Goal: Task Accomplishment & Management: Manage account settings

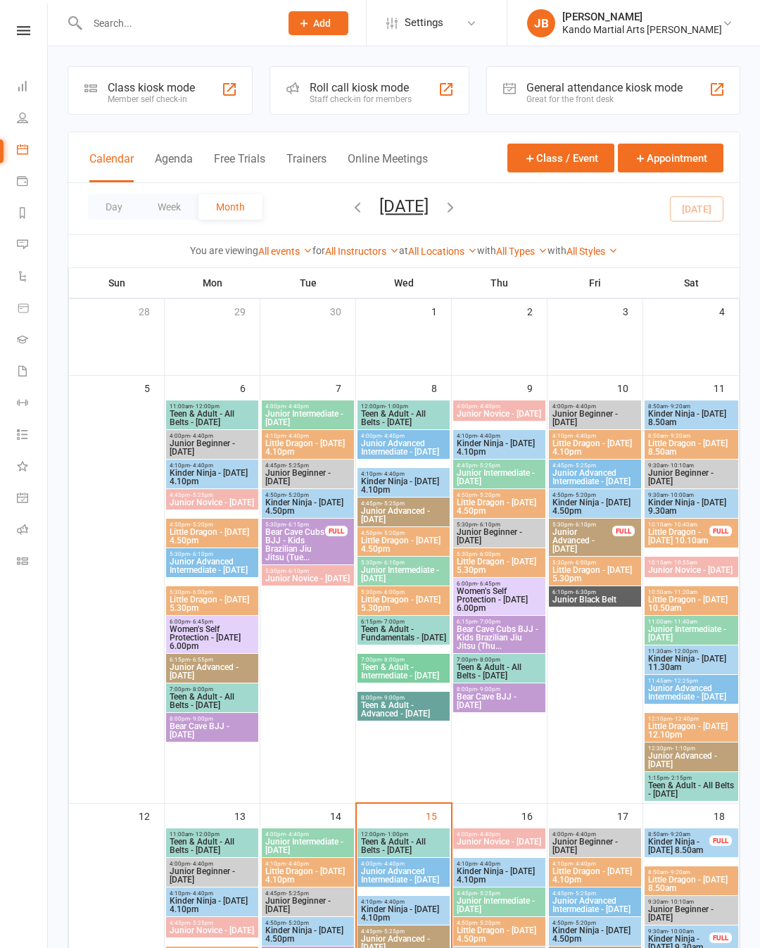
click at [5, 32] on link at bounding box center [24, 30] width 50 height 9
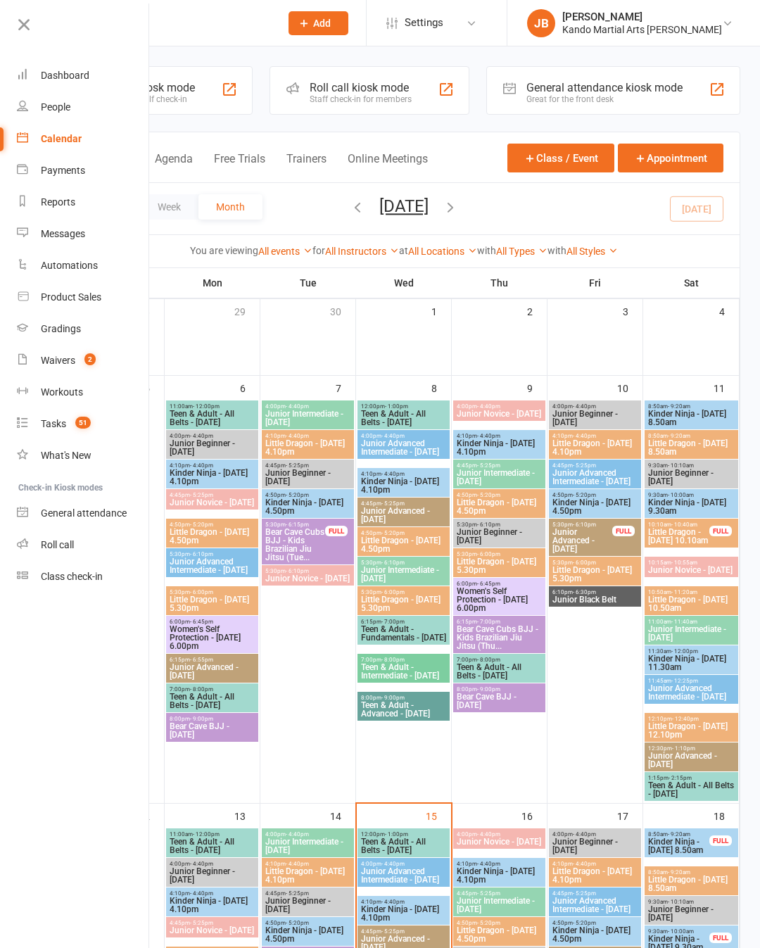
click at [84, 205] on link "Reports" at bounding box center [83, 202] width 133 height 32
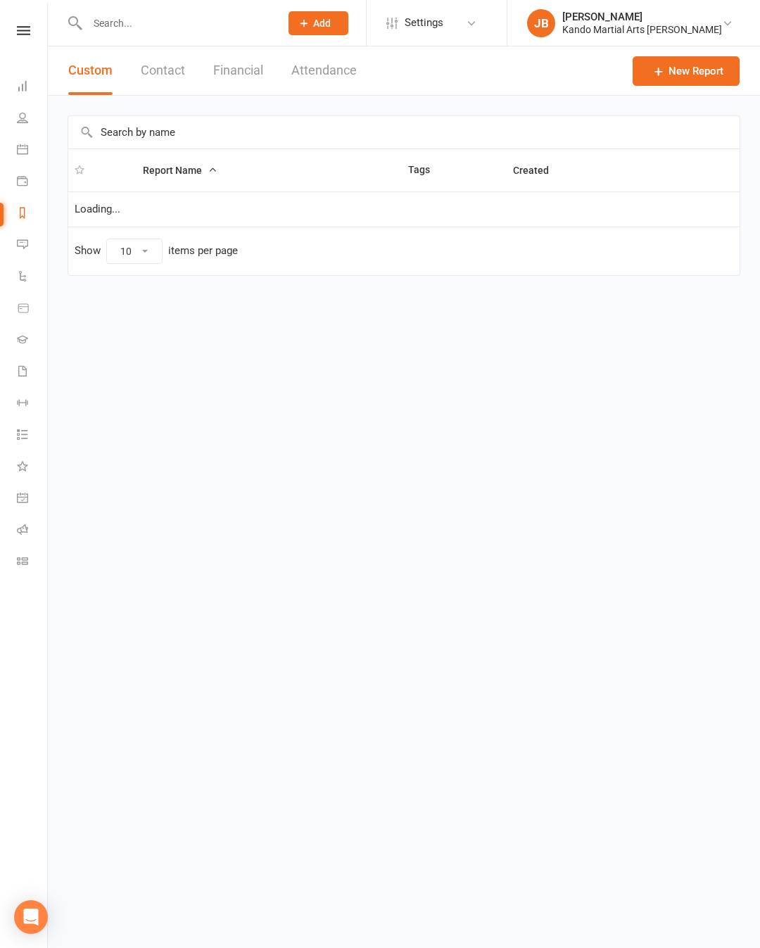
select select "100"
click at [379, 144] on input "text" at bounding box center [403, 132] width 671 height 32
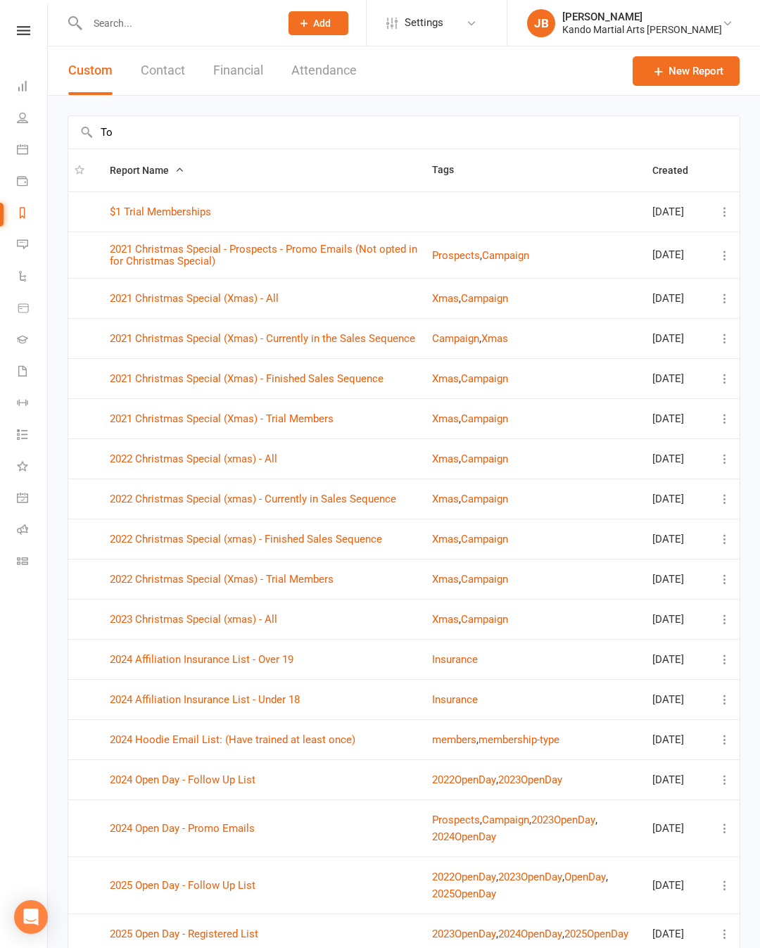
type input "T"
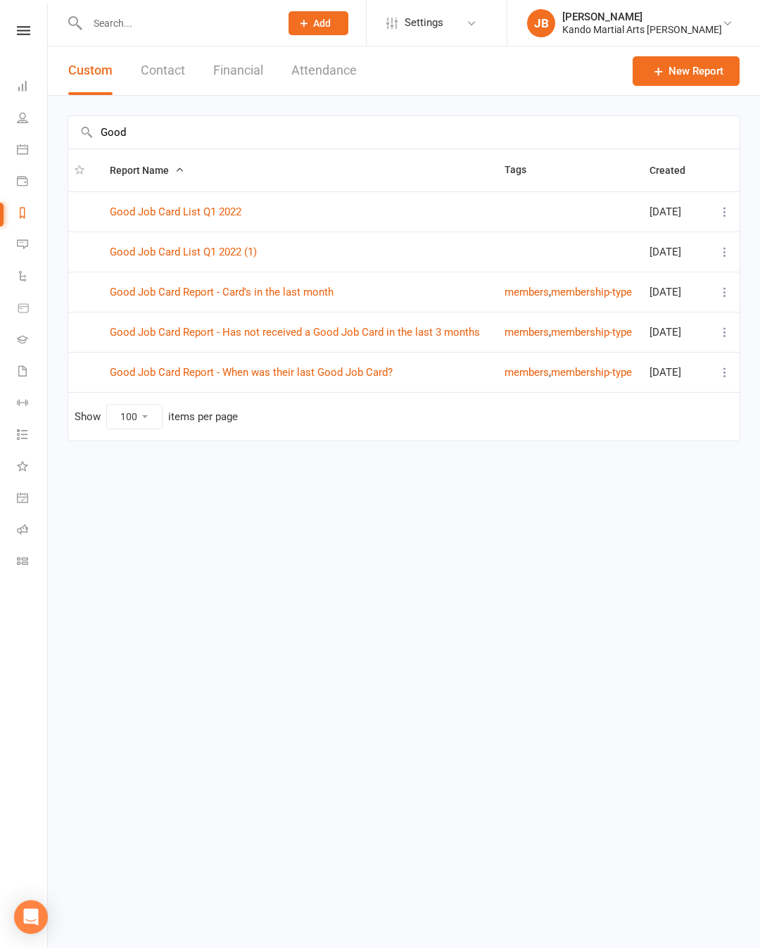
type input "Good"
click at [188, 337] on link "Good Job Card Report - Has not received a Good Job Card in the last 3 months" at bounding box center [295, 332] width 370 height 13
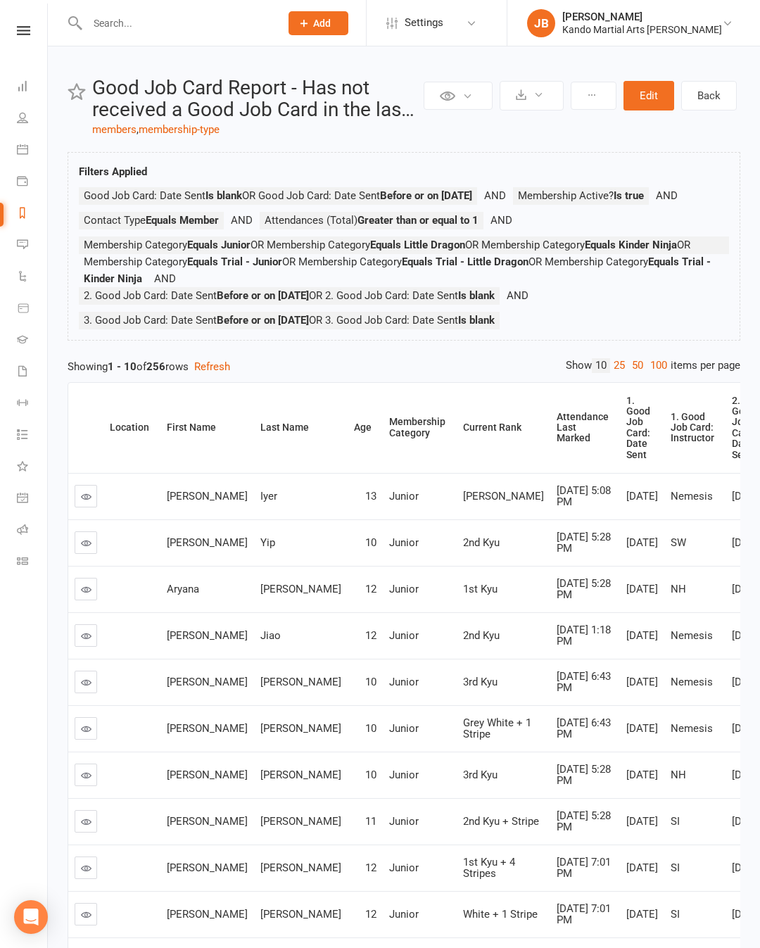
click at [655, 373] on link "100" at bounding box center [659, 365] width 24 height 15
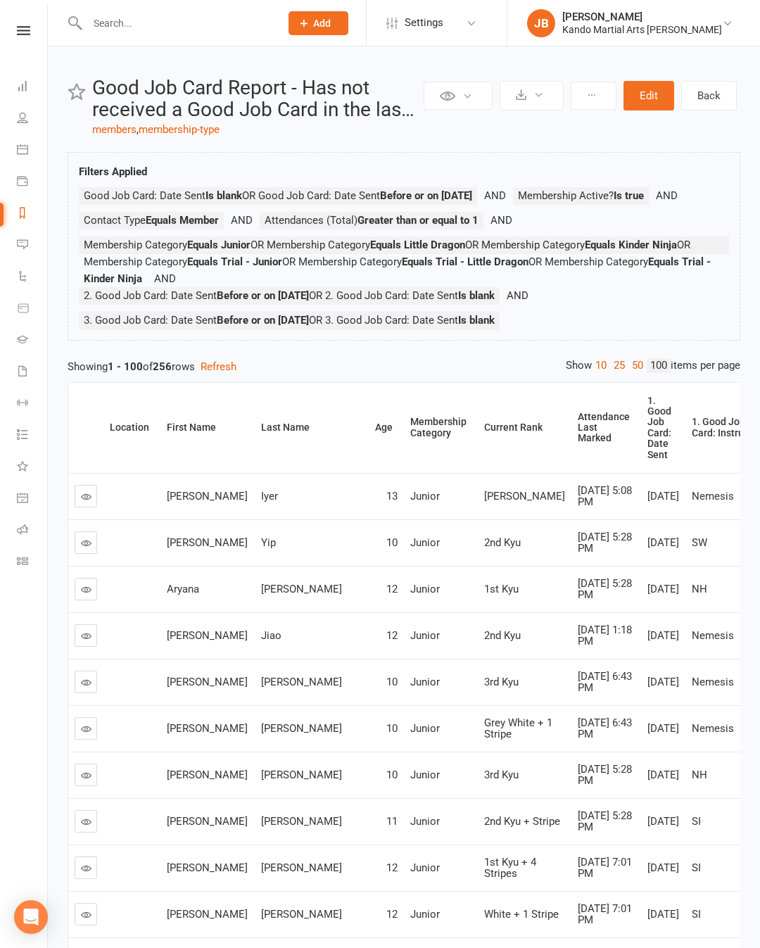
click at [578, 444] on div "Attendance Last Marked" at bounding box center [604, 428] width 52 height 32
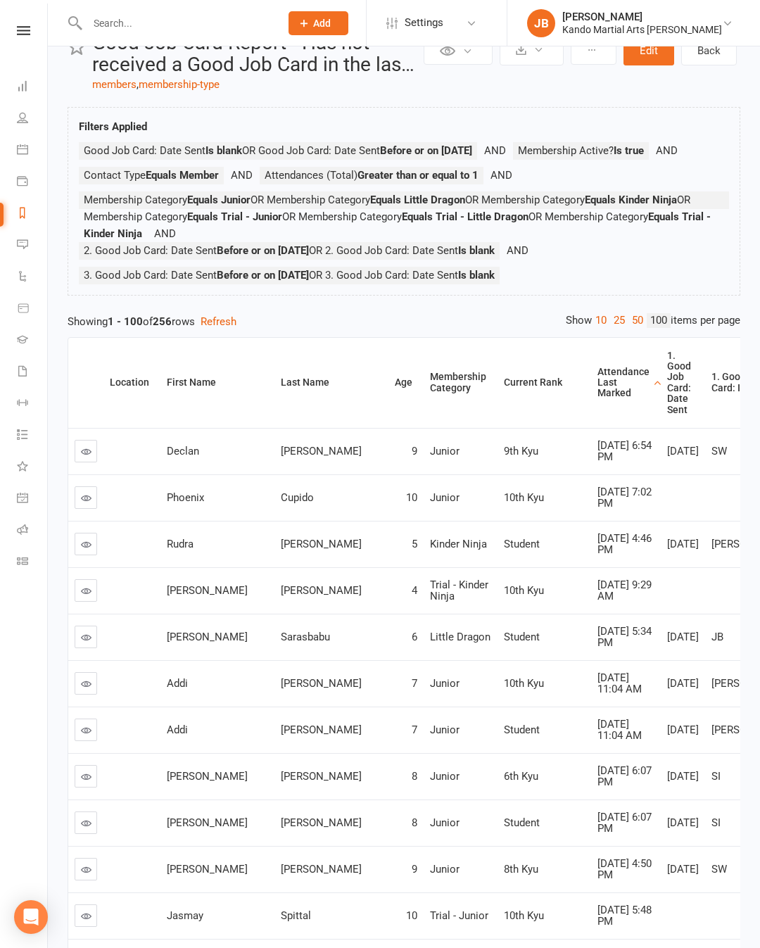
scroll to position [46, 0]
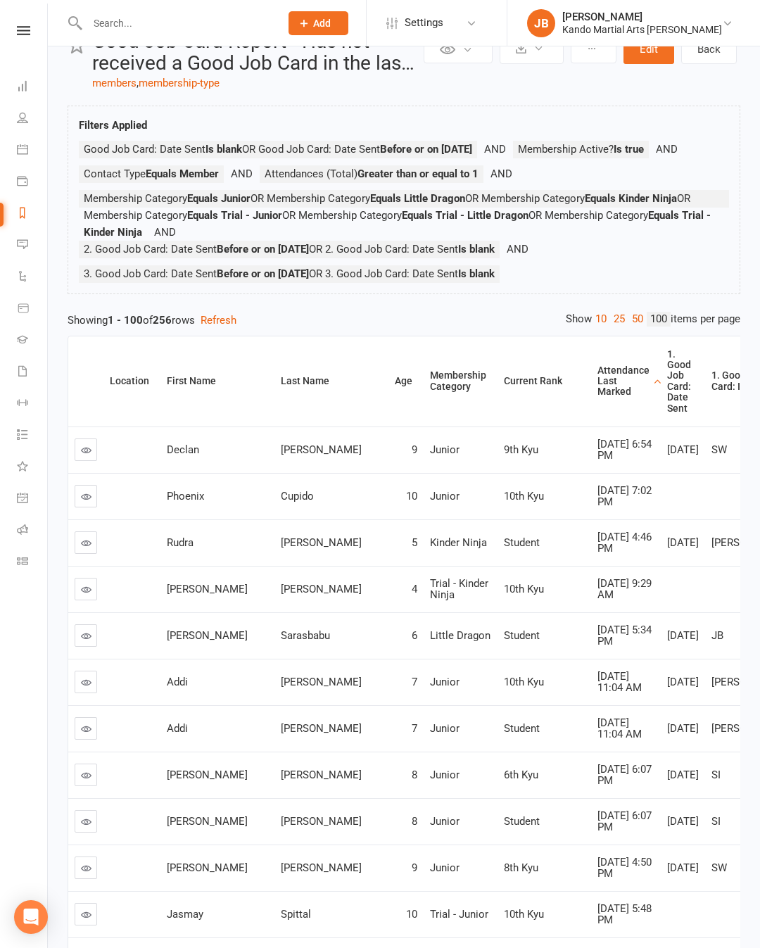
click at [597, 397] on div "Attendance Last Marked" at bounding box center [623, 381] width 52 height 32
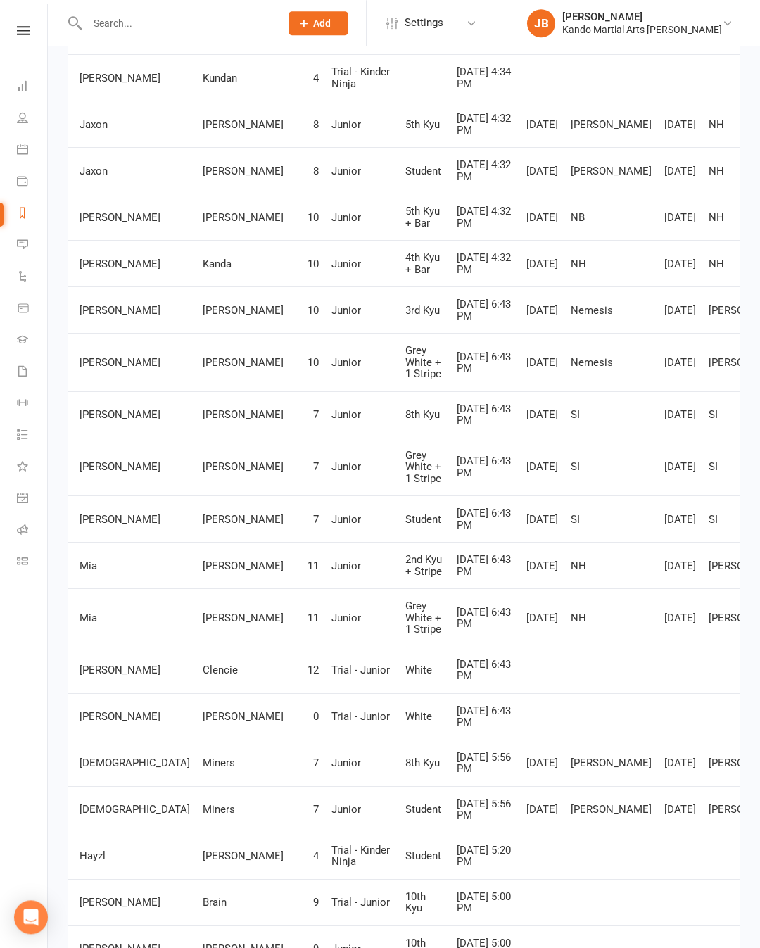
scroll to position [1822, 0]
click at [196, 438] on td "[PERSON_NAME]" at bounding box center [243, 415] width 94 height 46
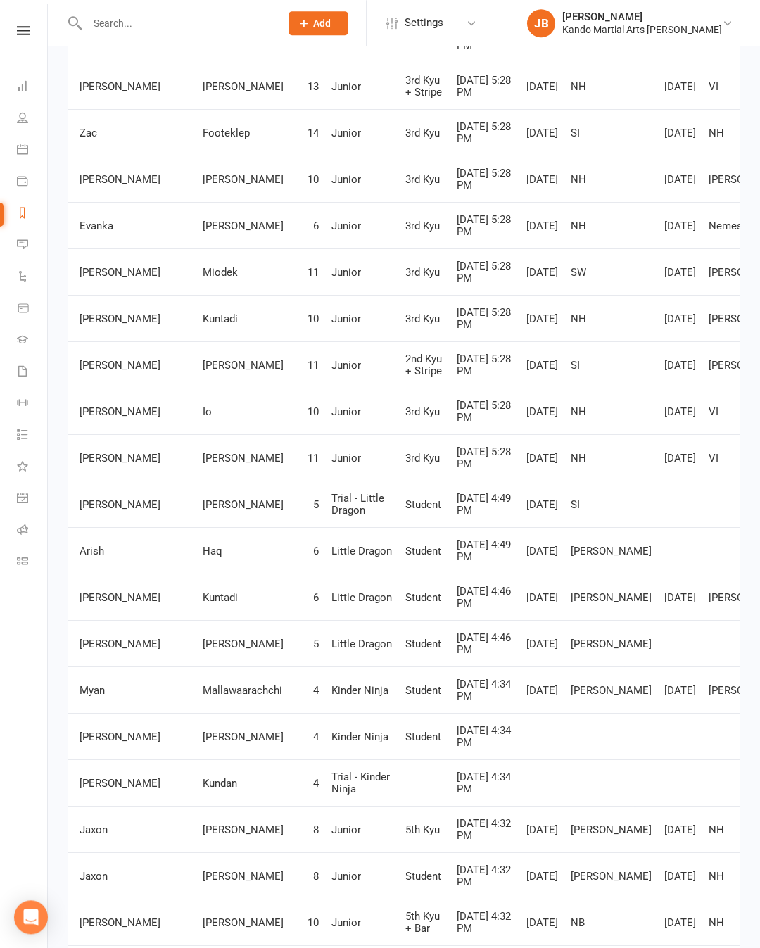
scroll to position [1114, 0]
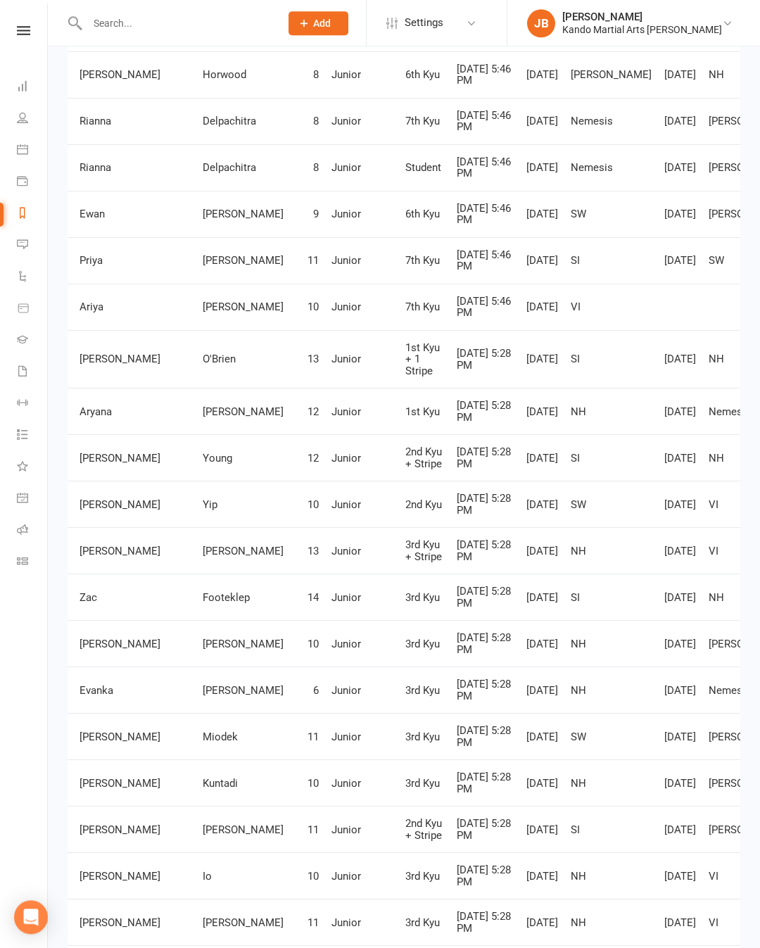
click at [196, 713] on td "[PERSON_NAME]" at bounding box center [243, 689] width 94 height 46
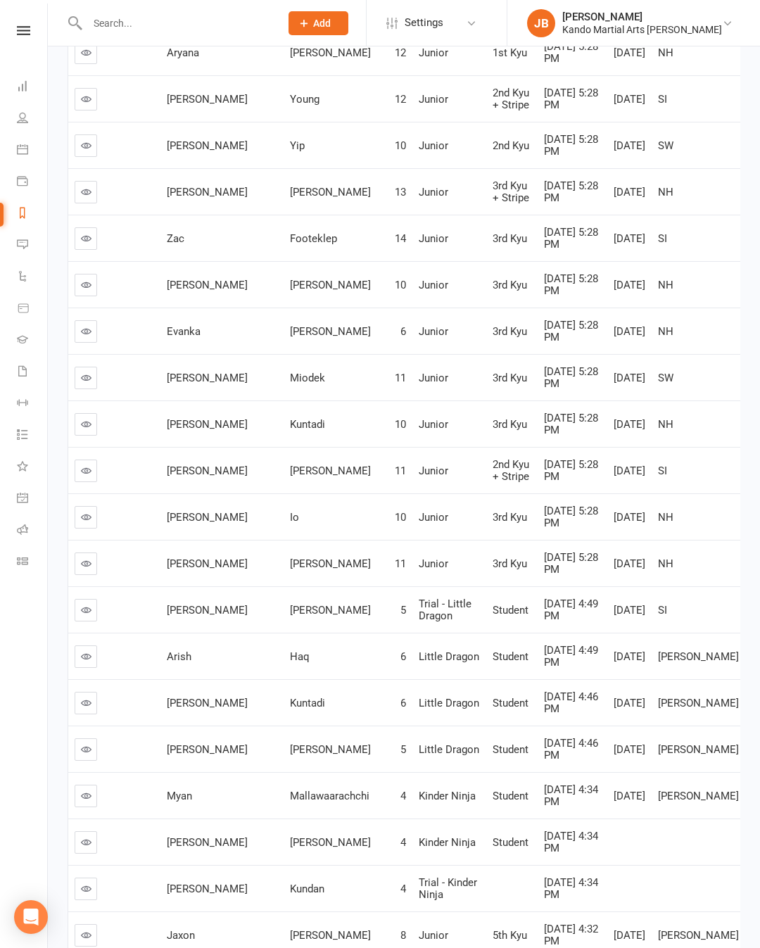
scroll to position [0, 0]
click at [94, 435] on link at bounding box center [86, 424] width 23 height 23
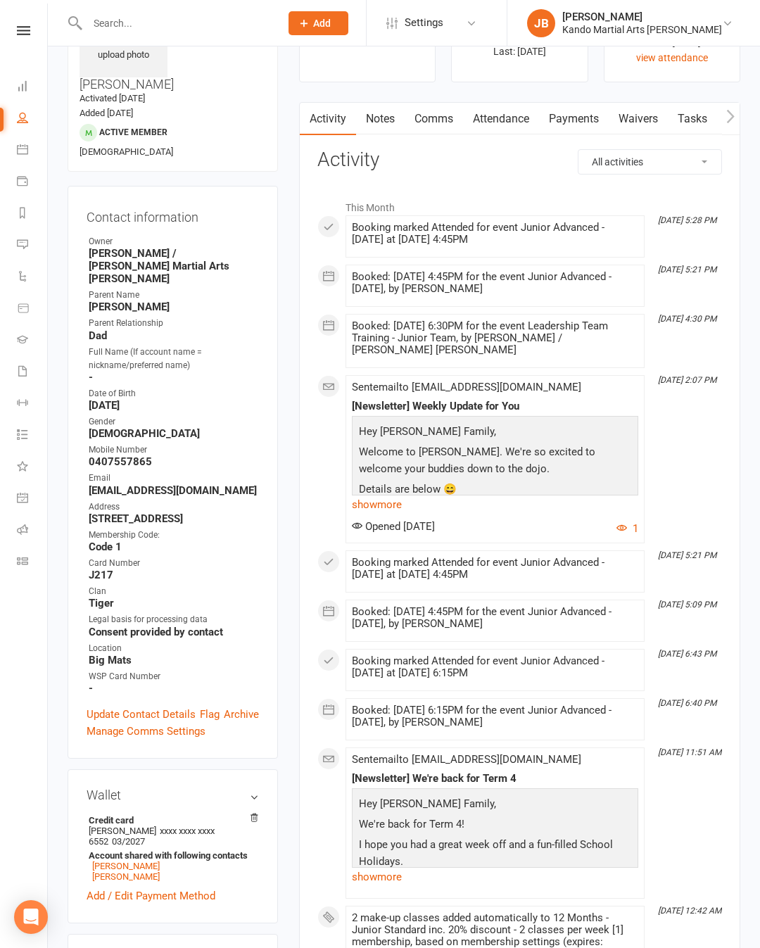
scroll to position [111, 0]
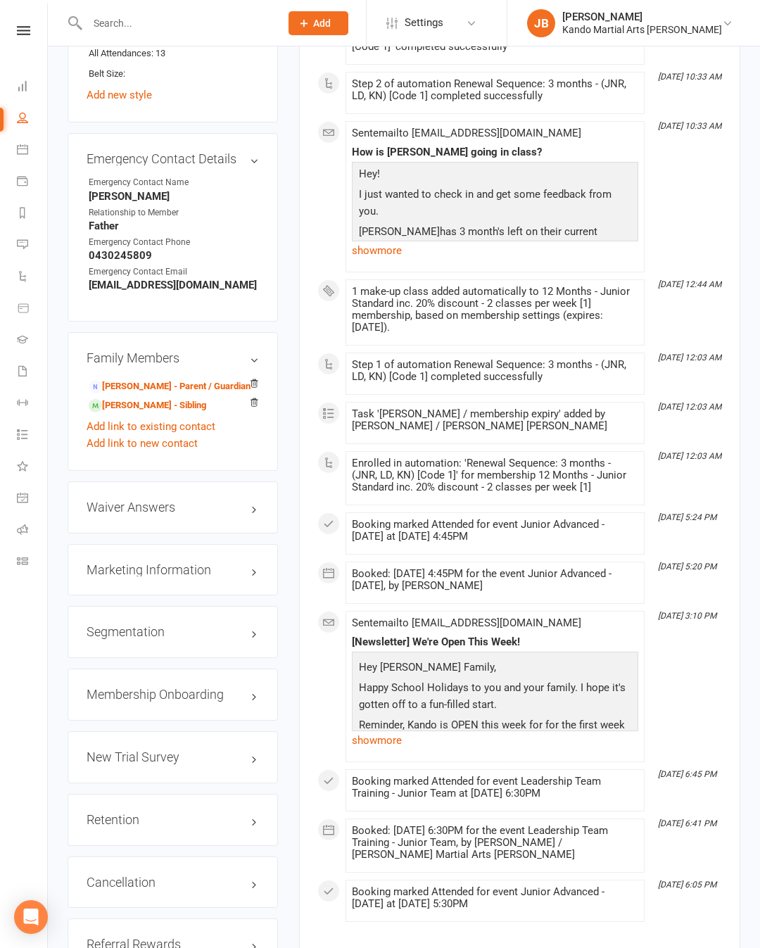
click at [0, 0] on link "edit" at bounding box center [0, 0] width 0 height 0
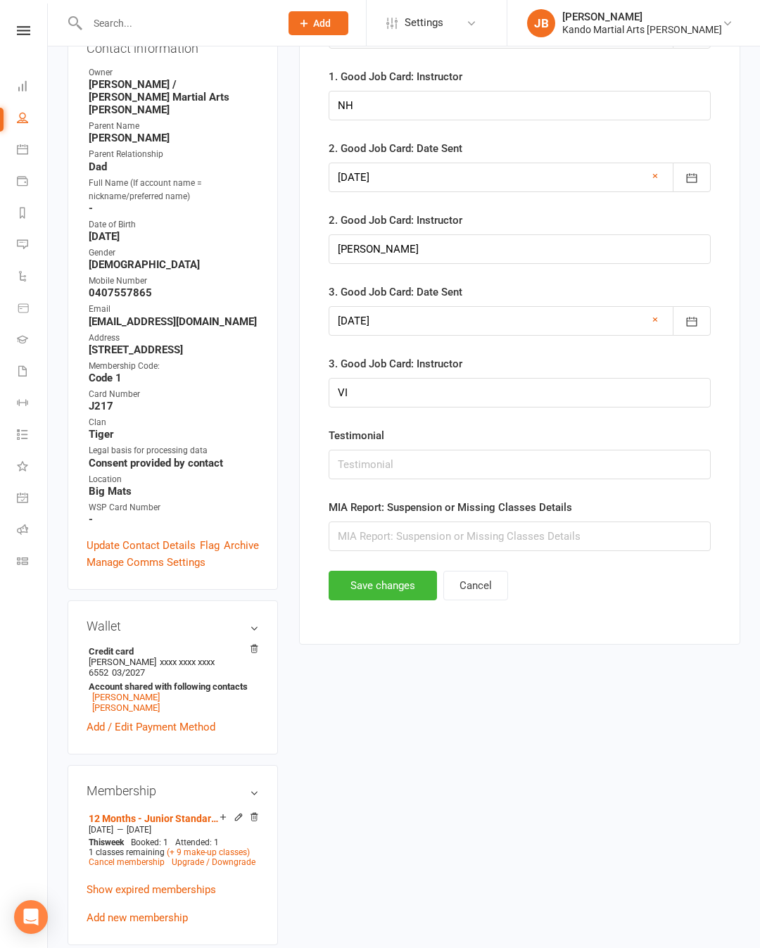
scroll to position [136, 0]
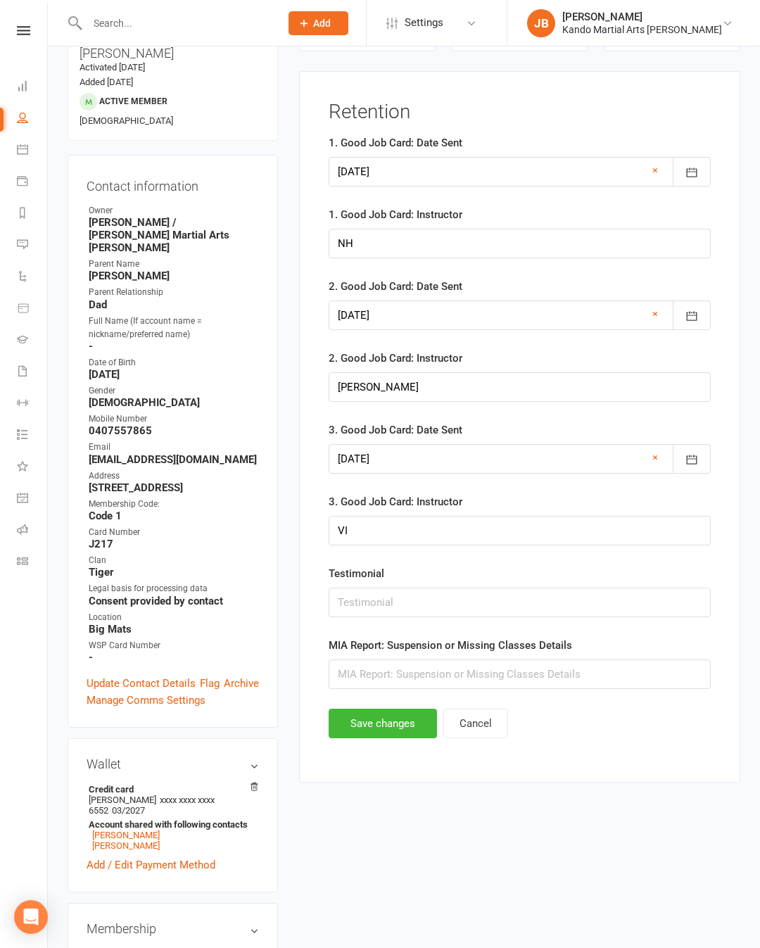
click at [654, 459] on link "×" at bounding box center [655, 457] width 6 height 17
click at [652, 307] on link "×" at bounding box center [655, 313] width 6 height 17
click at [663, 161] on div at bounding box center [520, 172] width 382 height 30
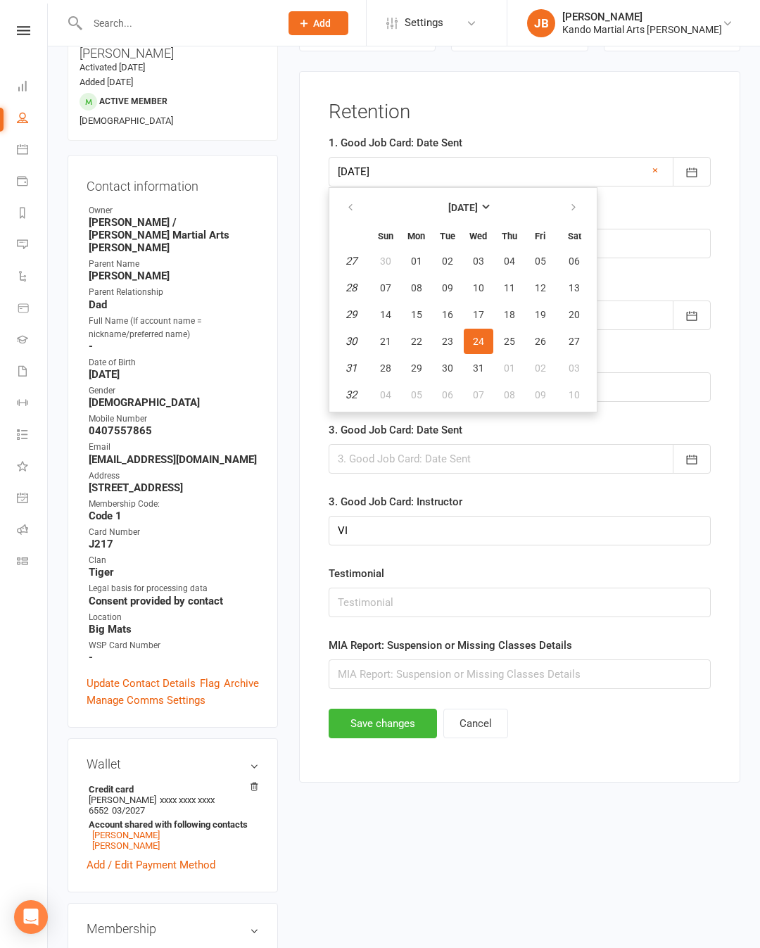
click at [656, 151] on div "1. Good Job Card: Date Sent [DATE] [DATE] Sun Mon Tue Wed Thu Fri Sat 27 30 01 …" at bounding box center [520, 160] width 382 height 52
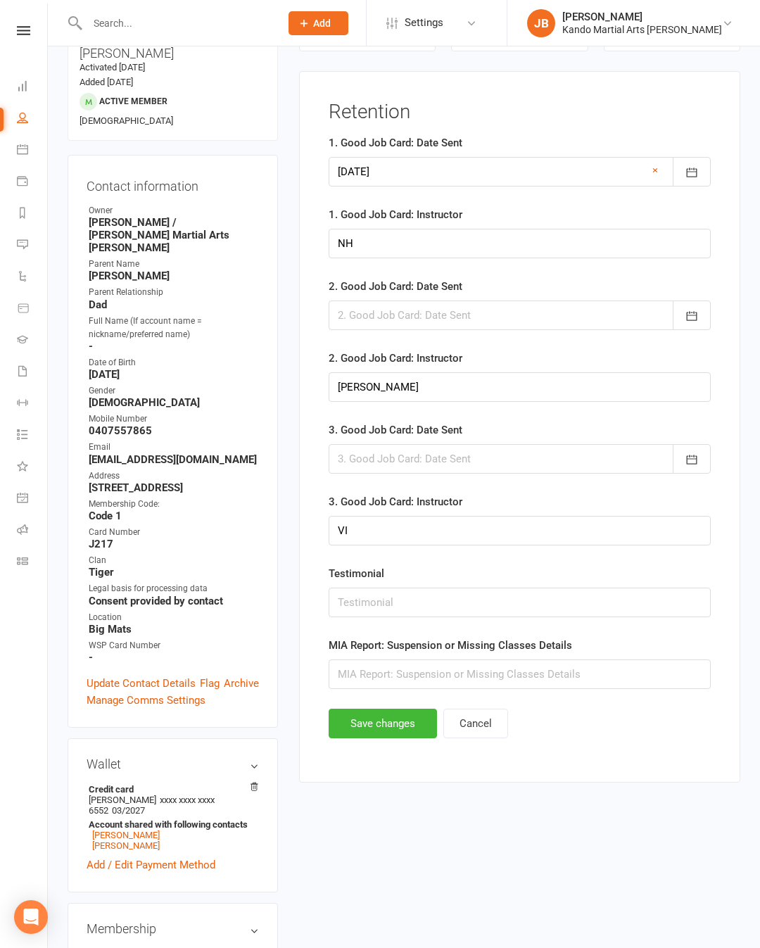
click at [673, 176] on button "button" at bounding box center [692, 172] width 38 height 30
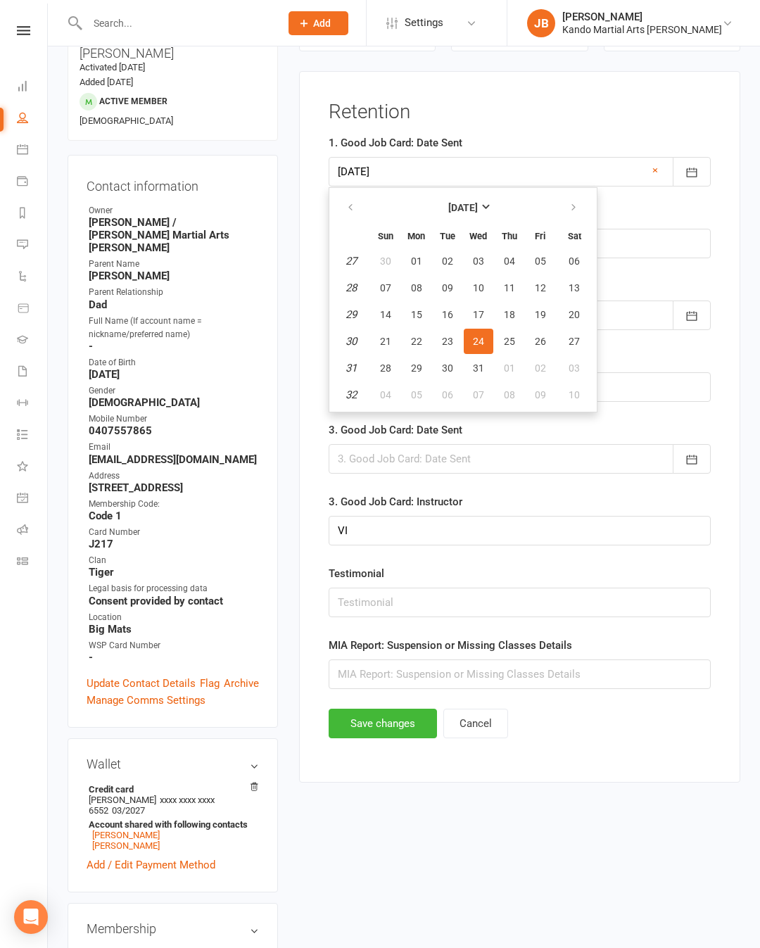
click at [663, 165] on div at bounding box center [520, 172] width 382 height 30
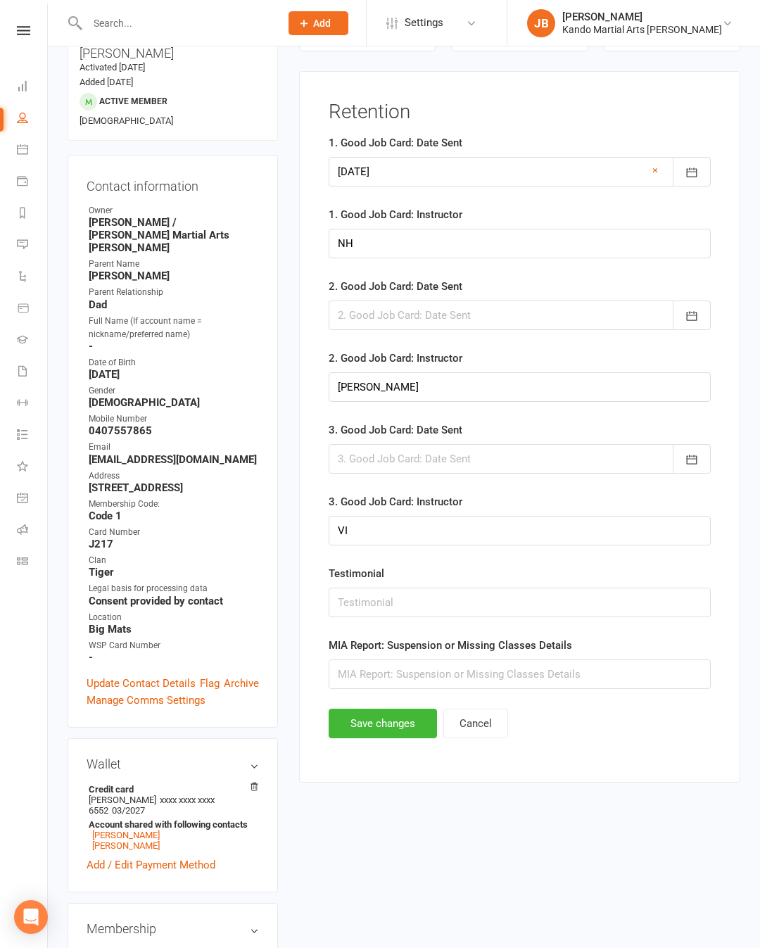
click at [655, 170] on link "×" at bounding box center [655, 170] width 6 height 17
click at [503, 528] on input "VI" at bounding box center [520, 531] width 382 height 30
type input "V"
click at [561, 388] on input "[PERSON_NAME]" at bounding box center [520, 387] width 382 height 30
type input "J"
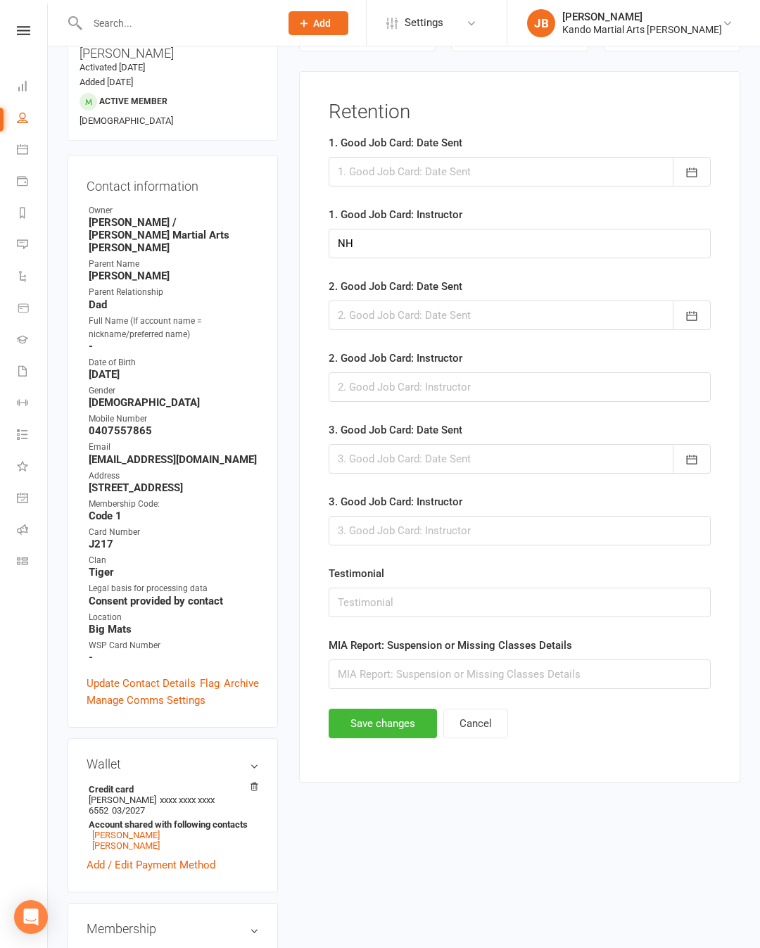
click at [710, 170] on button "button" at bounding box center [692, 172] width 38 height 30
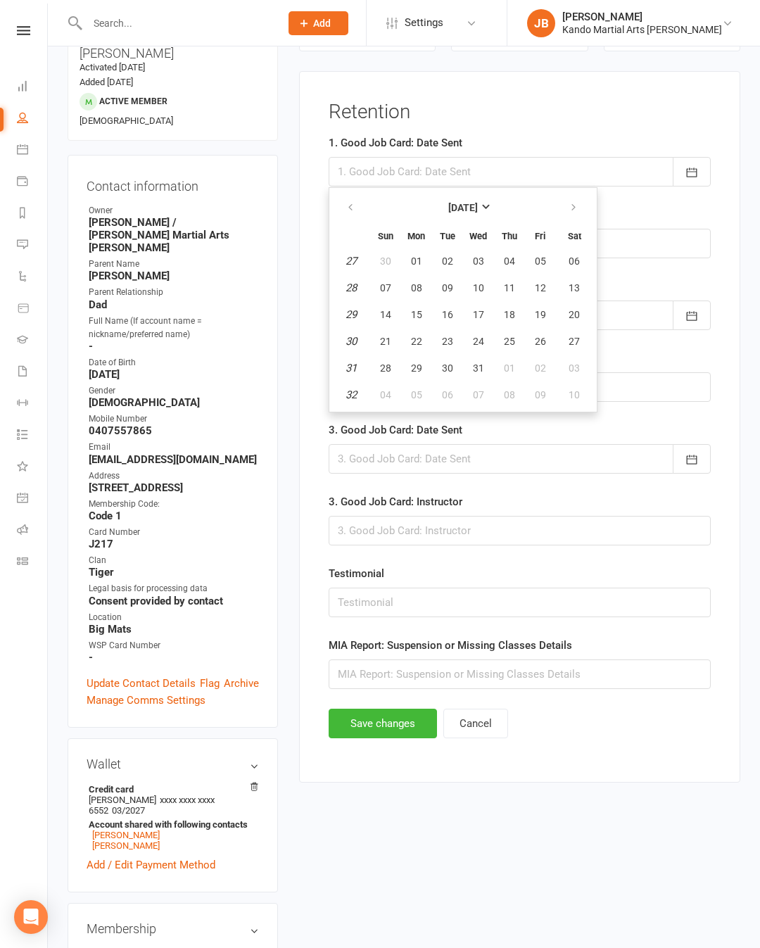
click at [478, 204] on strong "[DATE]" at bounding box center [463, 207] width 30 height 11
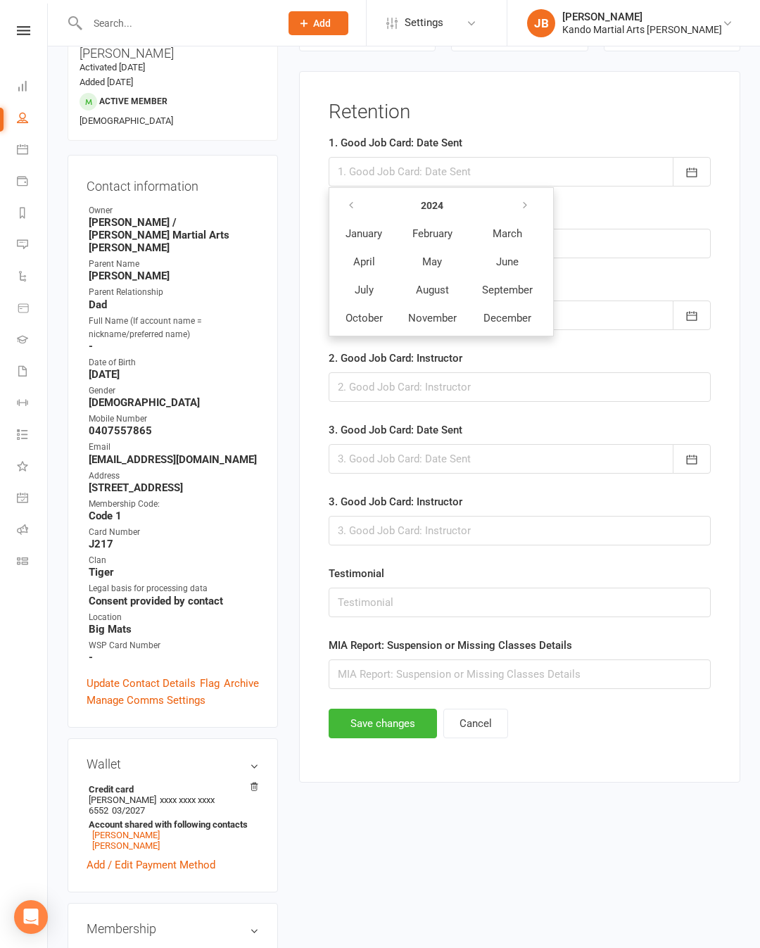
click at [541, 196] on button "button" at bounding box center [526, 205] width 30 height 25
click at [372, 320] on span "October" at bounding box center [363, 318] width 37 height 13
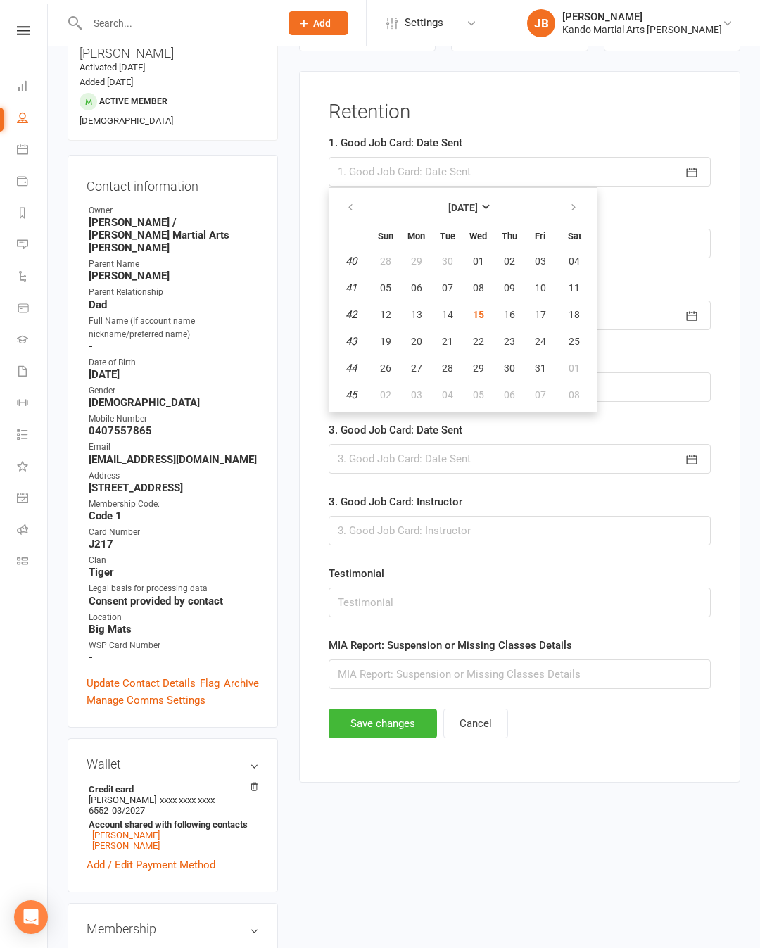
click at [492, 314] on button "15" at bounding box center [479, 314] width 30 height 25
type input "[DATE]"
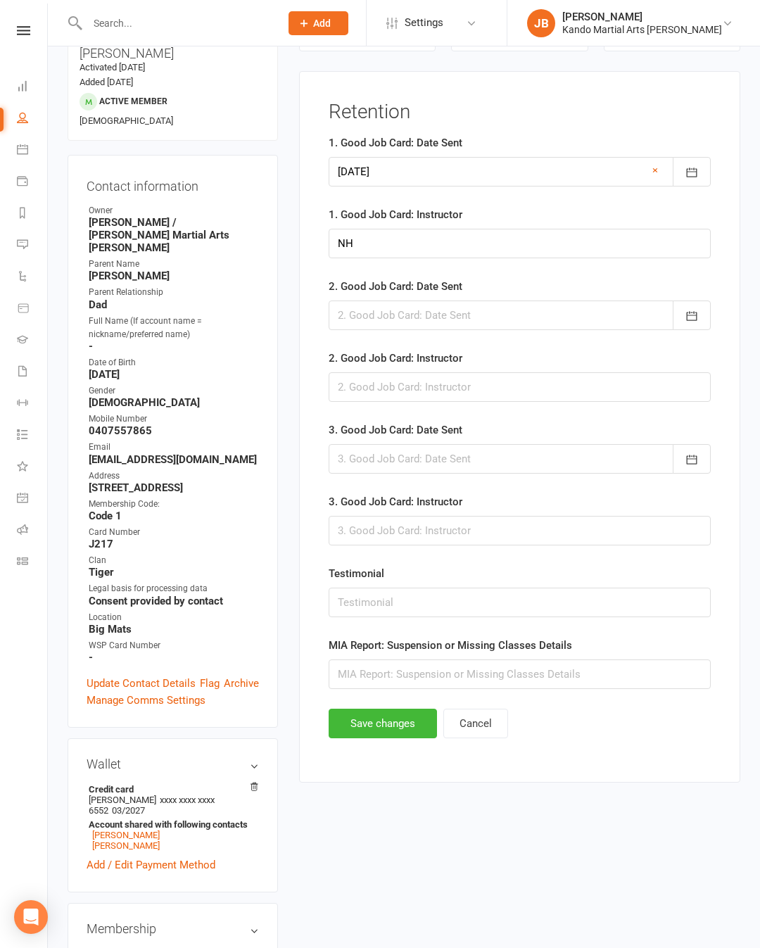
click at [375, 717] on button "Save changes" at bounding box center [383, 723] width 108 height 30
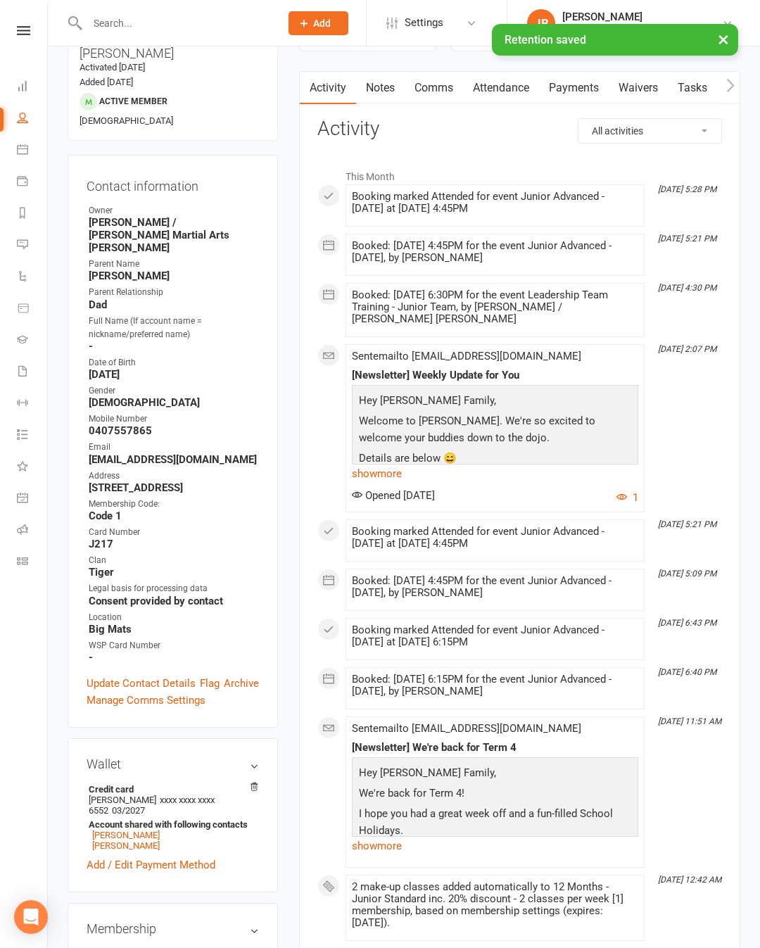
click at [141, 22] on input "text" at bounding box center [176, 23] width 187 height 20
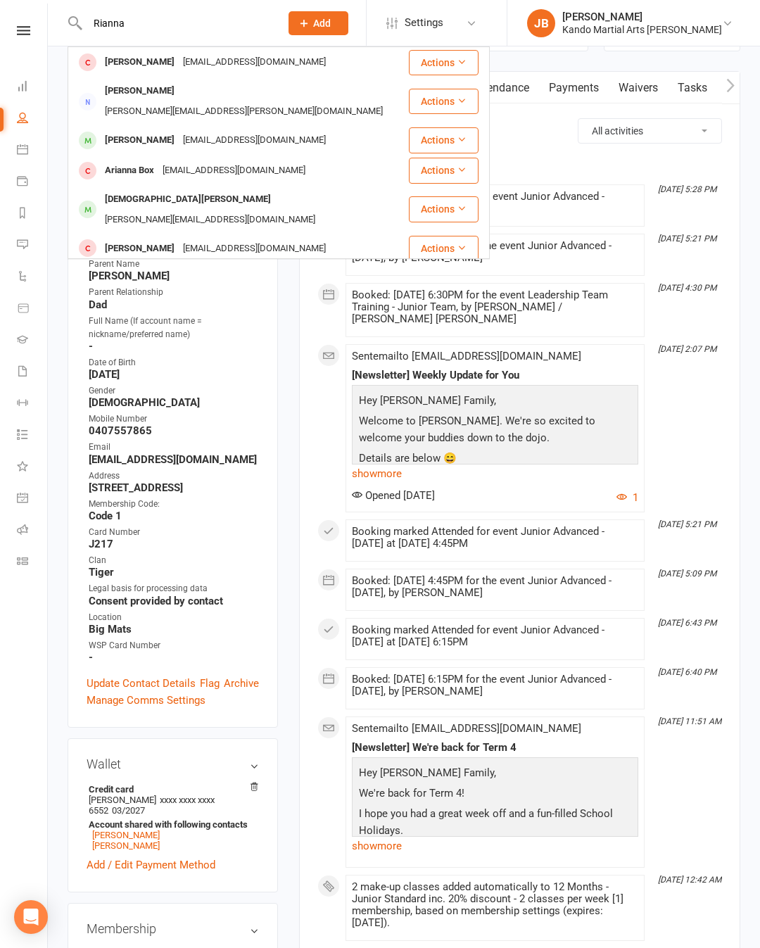
scroll to position [0, 0]
type input "Rianna"
click at [179, 130] on div "[PERSON_NAME]" at bounding box center [140, 140] width 78 height 20
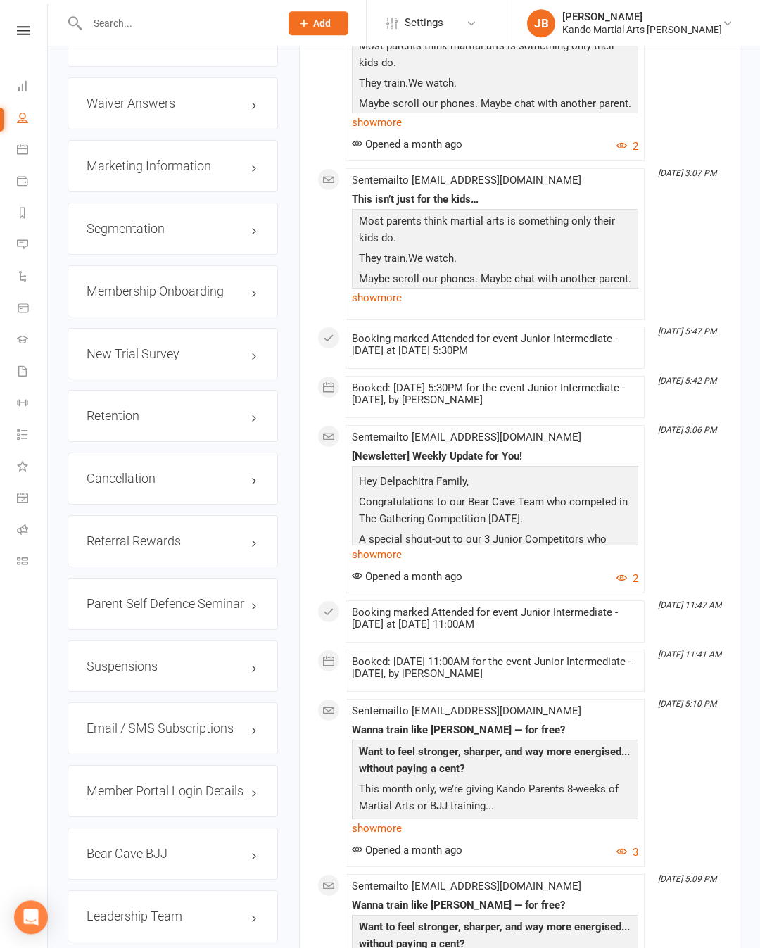
scroll to position [1767, 0]
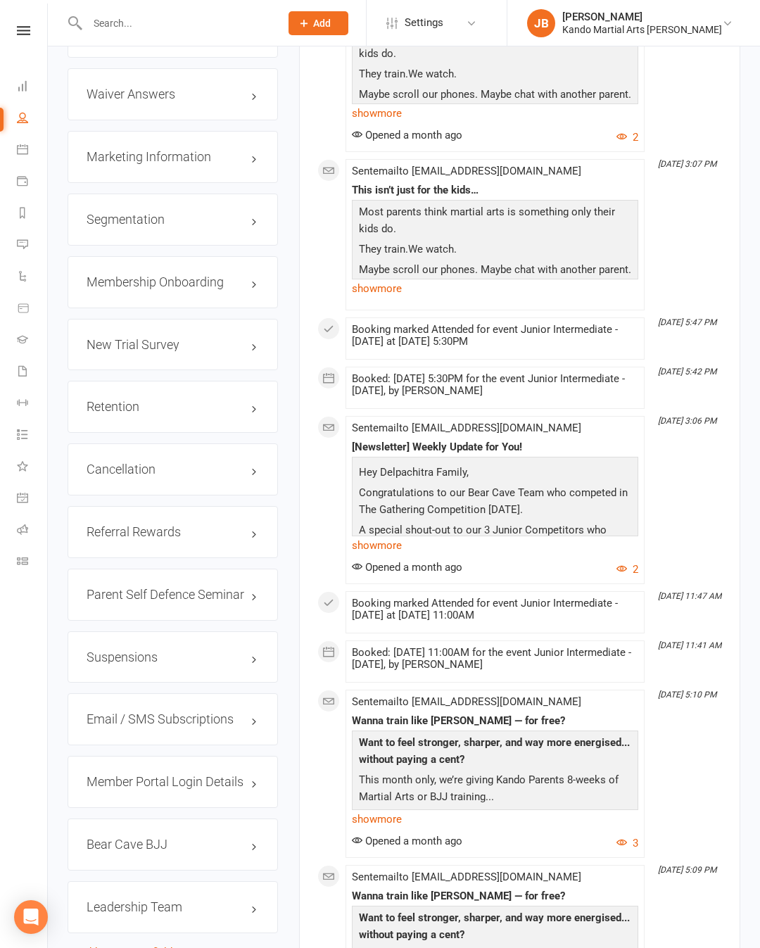
click at [0, 0] on link "edit" at bounding box center [0, 0] width 0 height 0
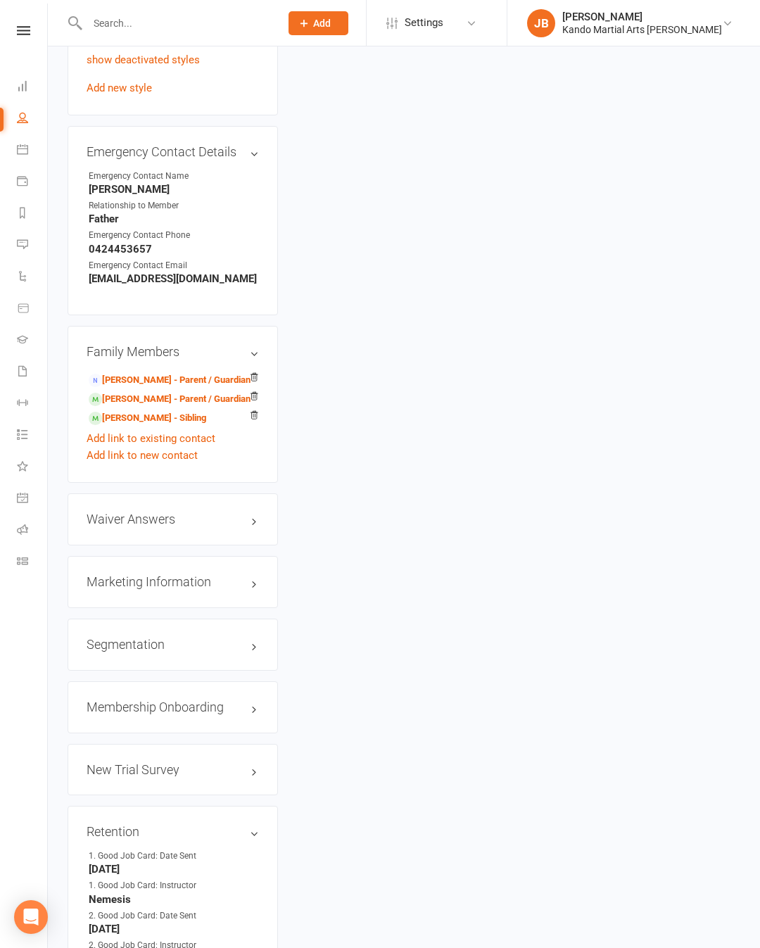
scroll to position [136, 0]
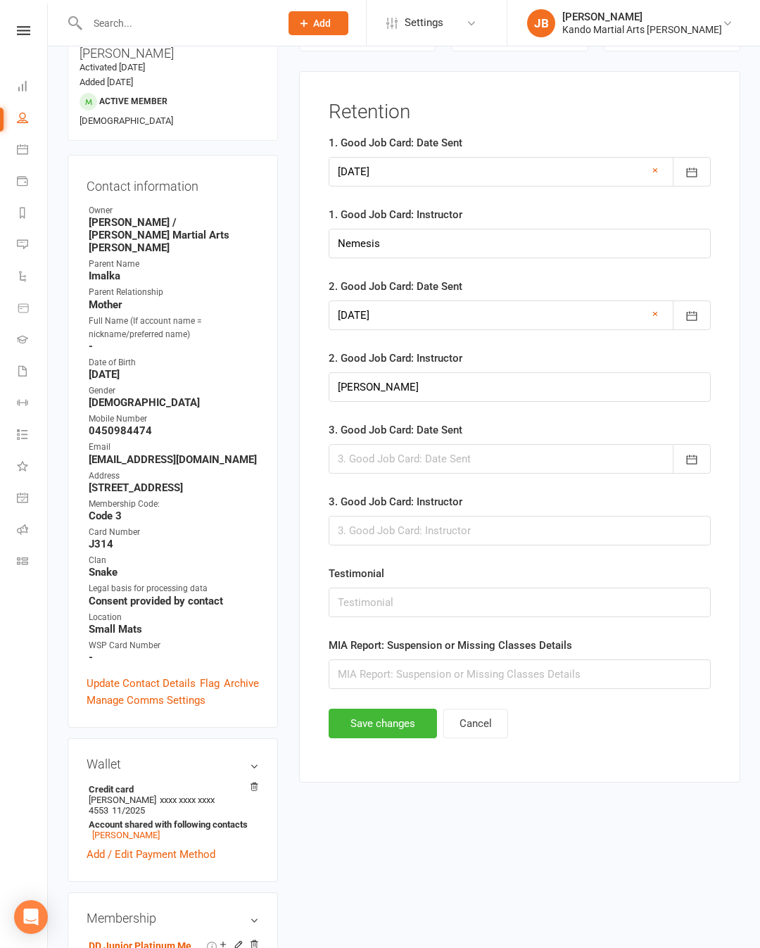
click at [691, 466] on icon "button" at bounding box center [692, 459] width 14 height 14
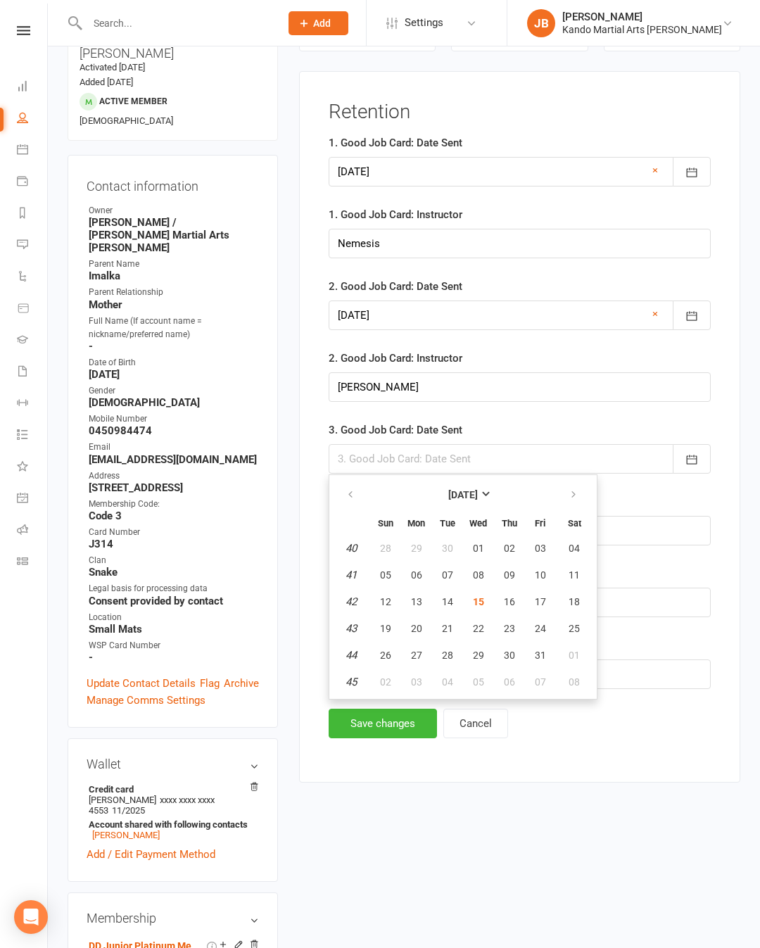
click at [479, 600] on span "15" at bounding box center [478, 601] width 11 height 11
type input "[DATE]"
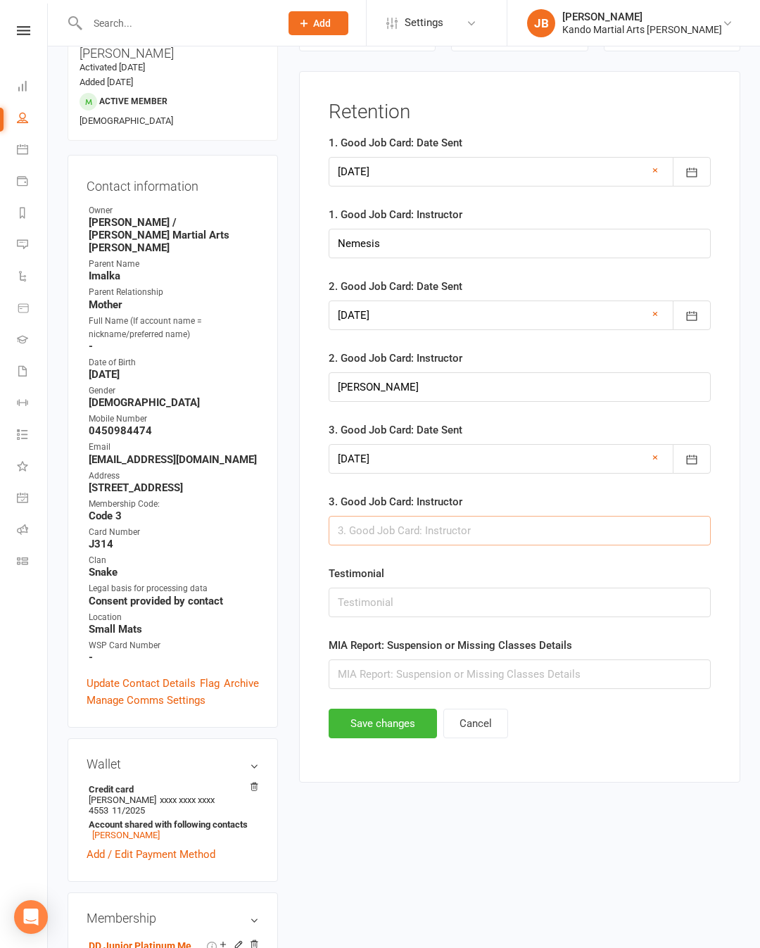
click at [596, 544] on input "text" at bounding box center [520, 531] width 382 height 30
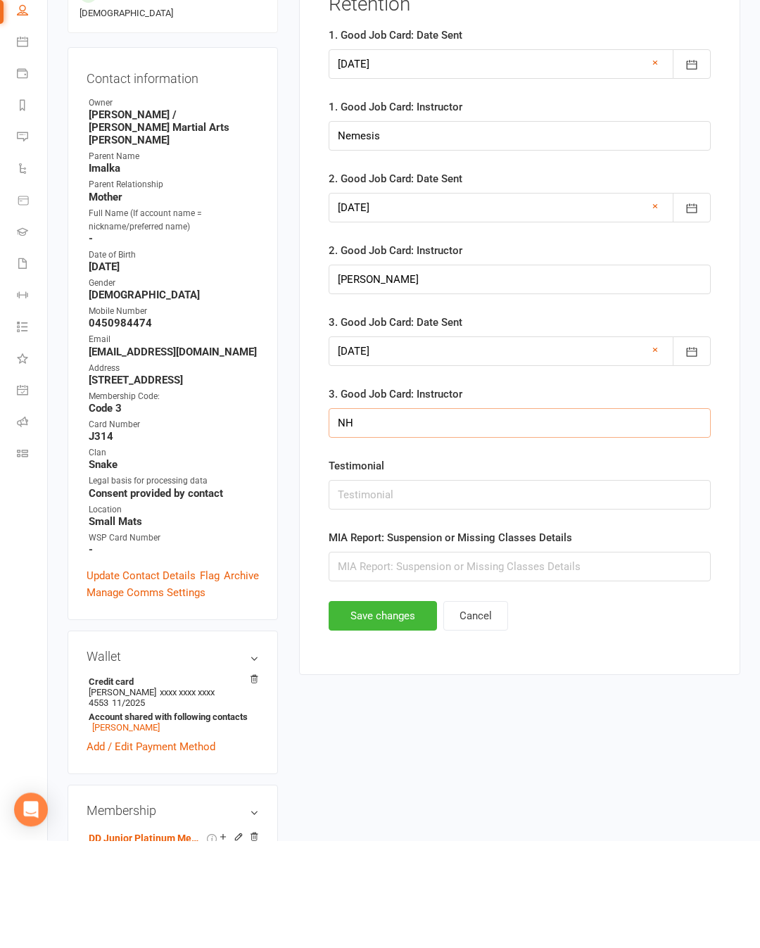
type input "NH"
click at [402, 708] on button "Save changes" at bounding box center [383, 723] width 108 height 30
